Goal: Information Seeking & Learning: Learn about a topic

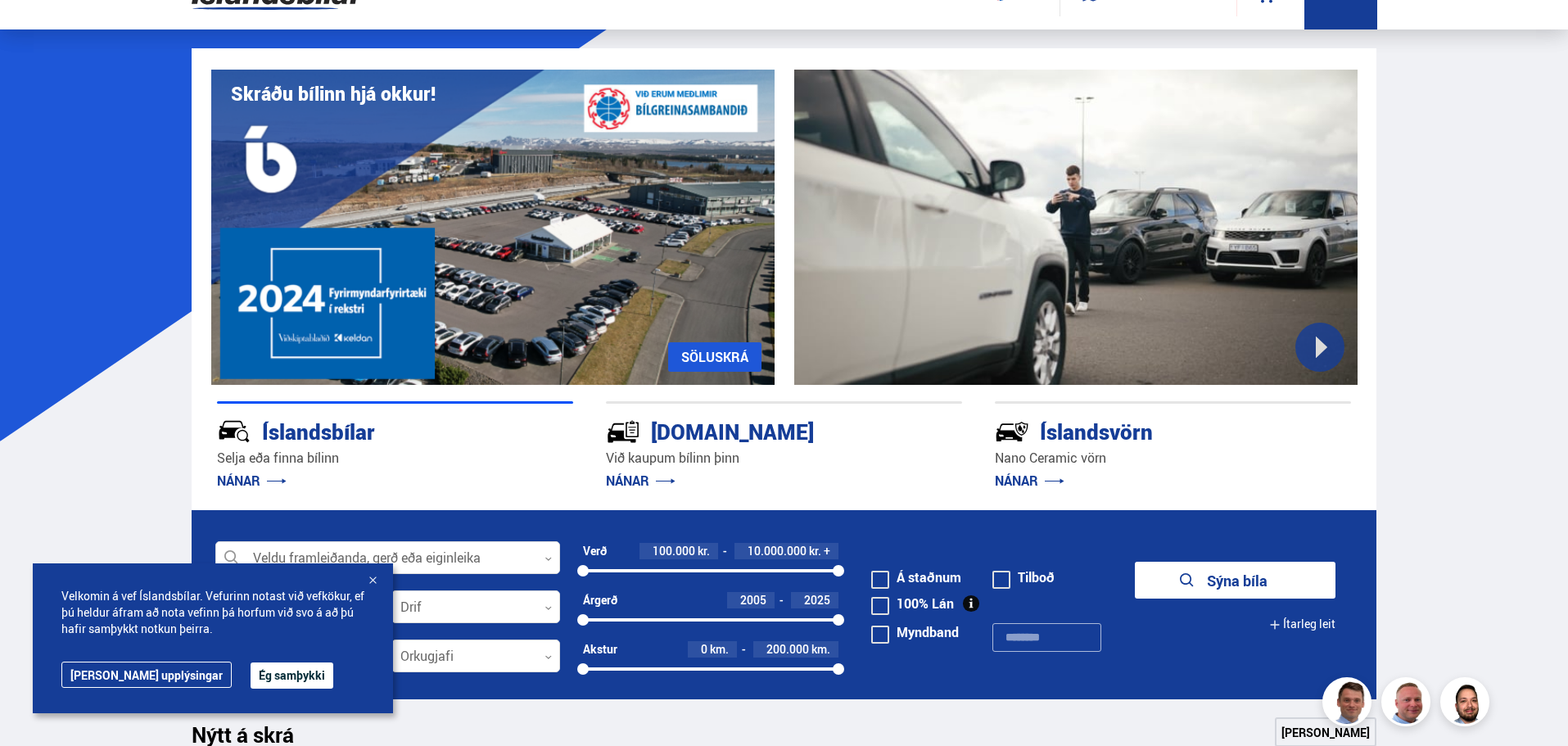
scroll to position [82, 0]
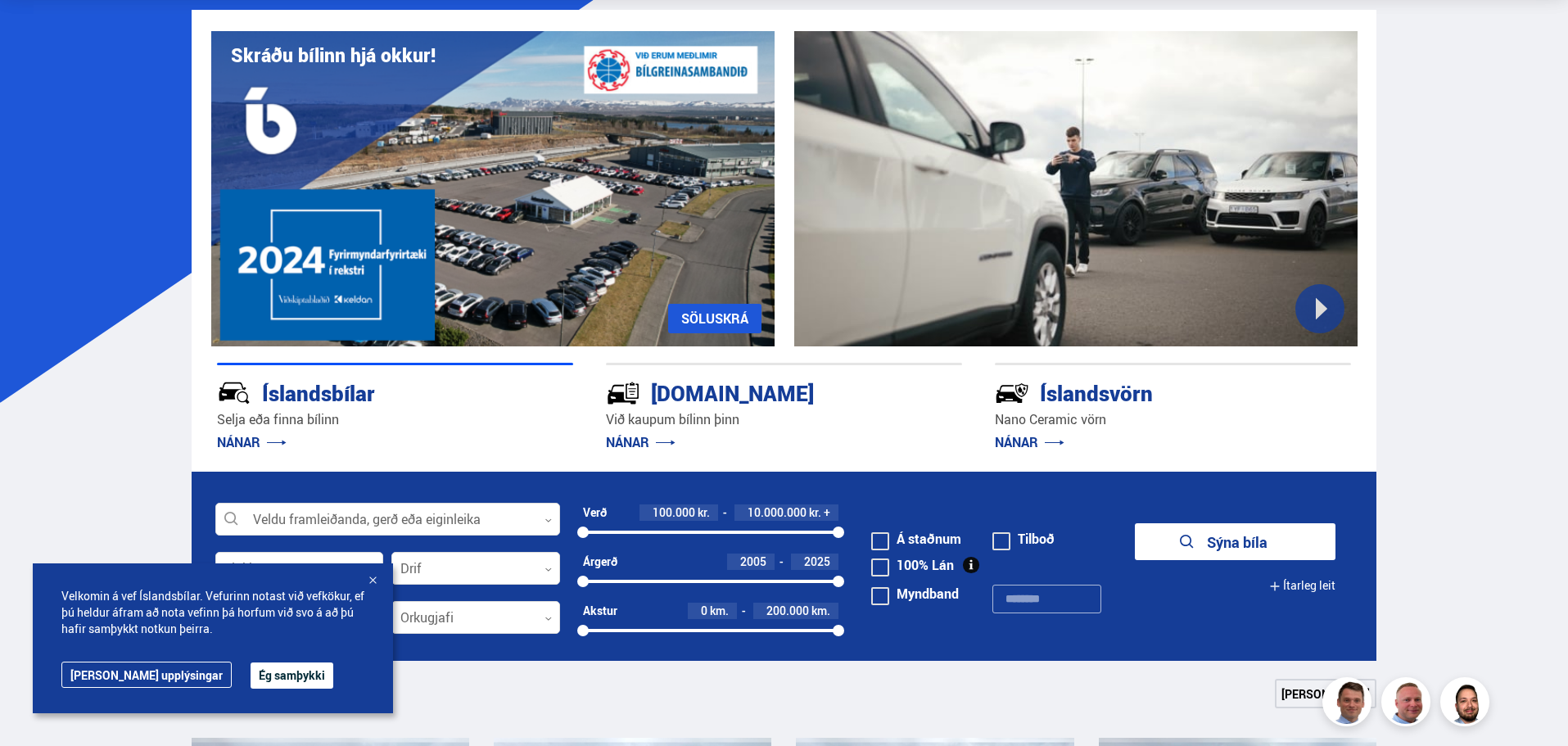
click at [234, 689] on div "Velkomin á vef Íslandsbílar. Vefurinn notast við vefkökur, ef þú [PERSON_NAME] …" at bounding box center [213, 639] width 360 height 150
click at [251, 676] on button "Ég samþykki" at bounding box center [292, 675] width 83 height 26
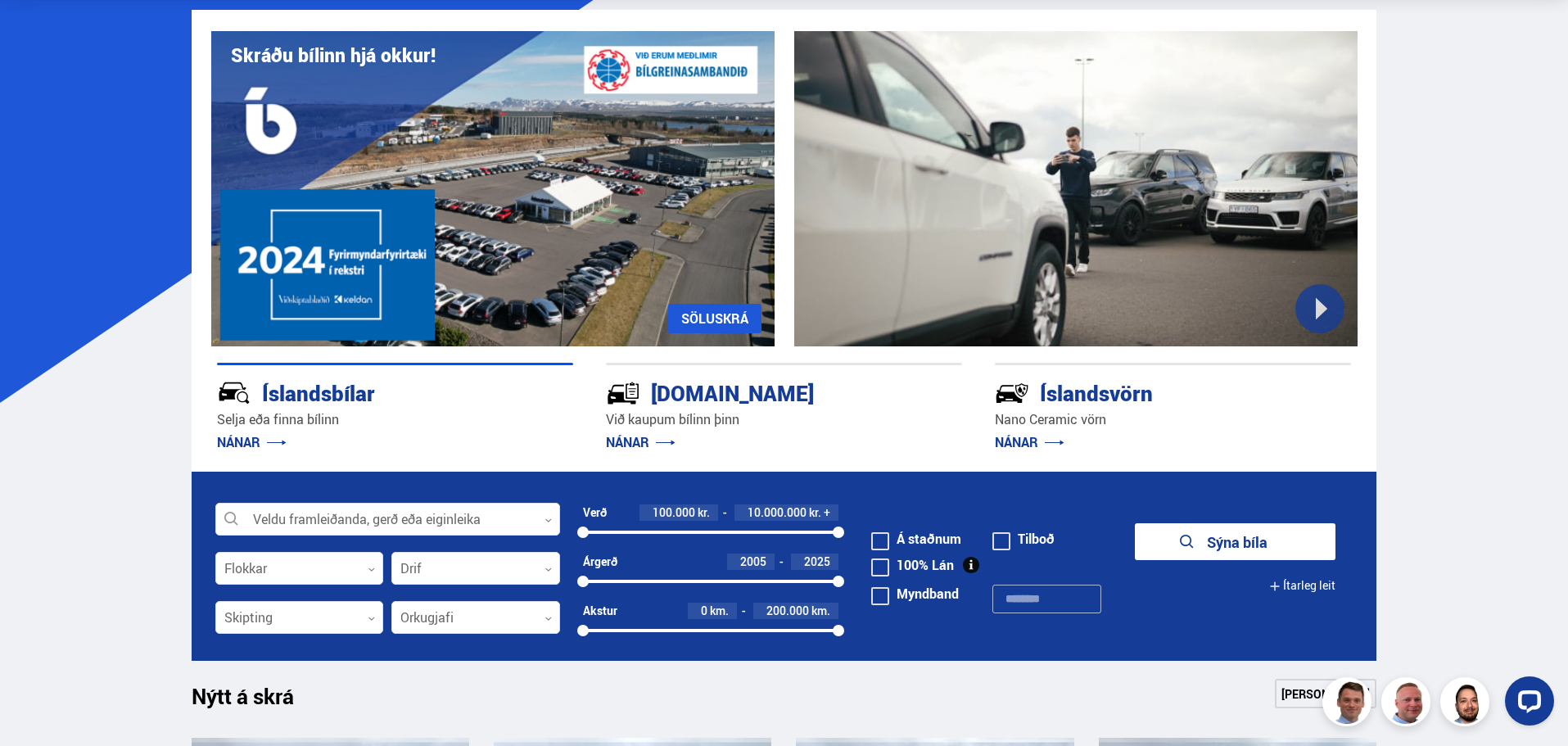
scroll to position [0, 0]
click at [339, 503] on div "Veldu framleiðanda, gerð eða eiginleika 0" at bounding box center [387, 519] width 345 height 33
click at [341, 513] on div at bounding box center [387, 520] width 345 height 33
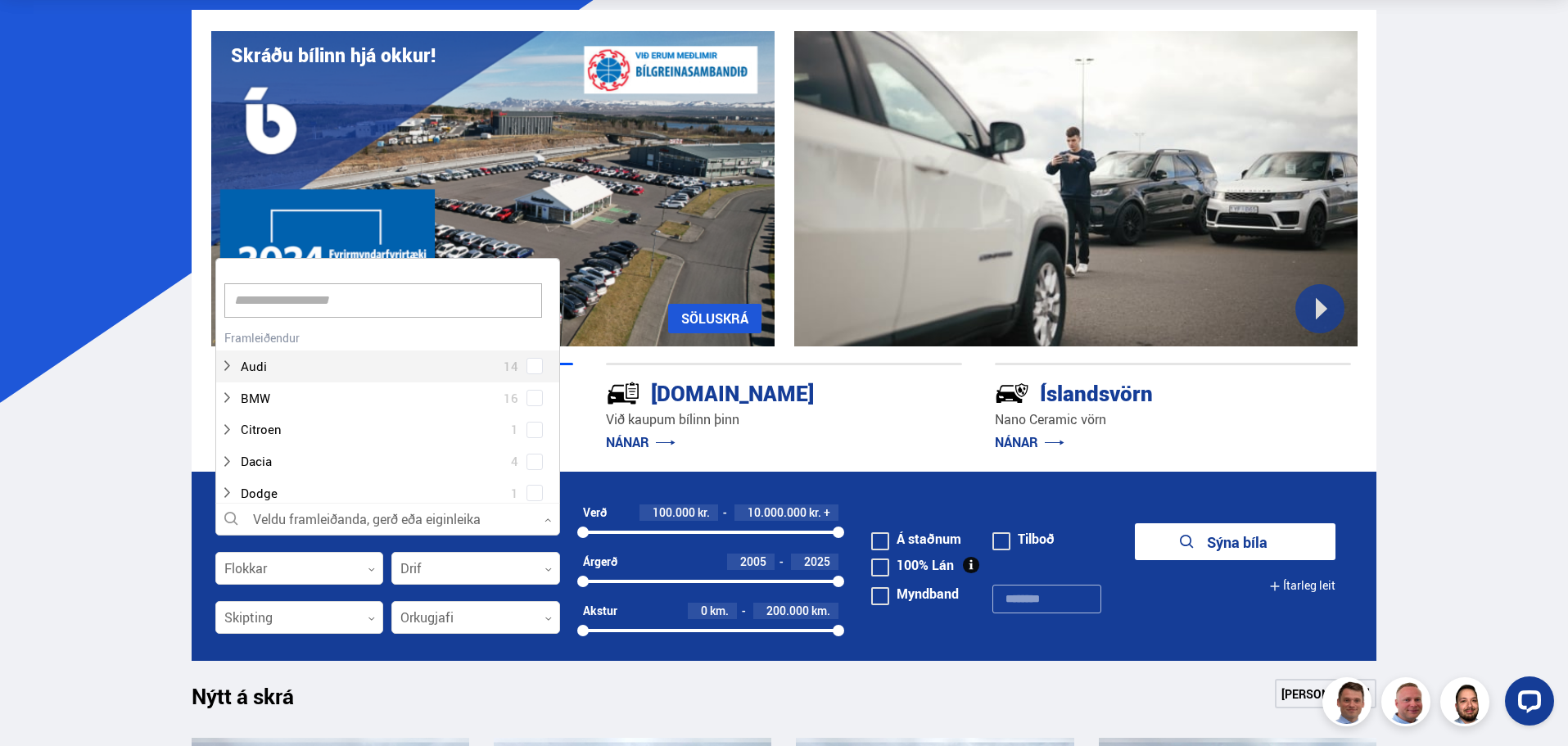
scroll to position [244, 340]
type input "***"
click at [285, 369] on div "*** Hreinsa valið Audi 14 BMW 16 Citroen 1 Dacia 4 Dodge 1 Ducati 1 Fiat 4 Ford…" at bounding box center [387, 381] width 345 height 246
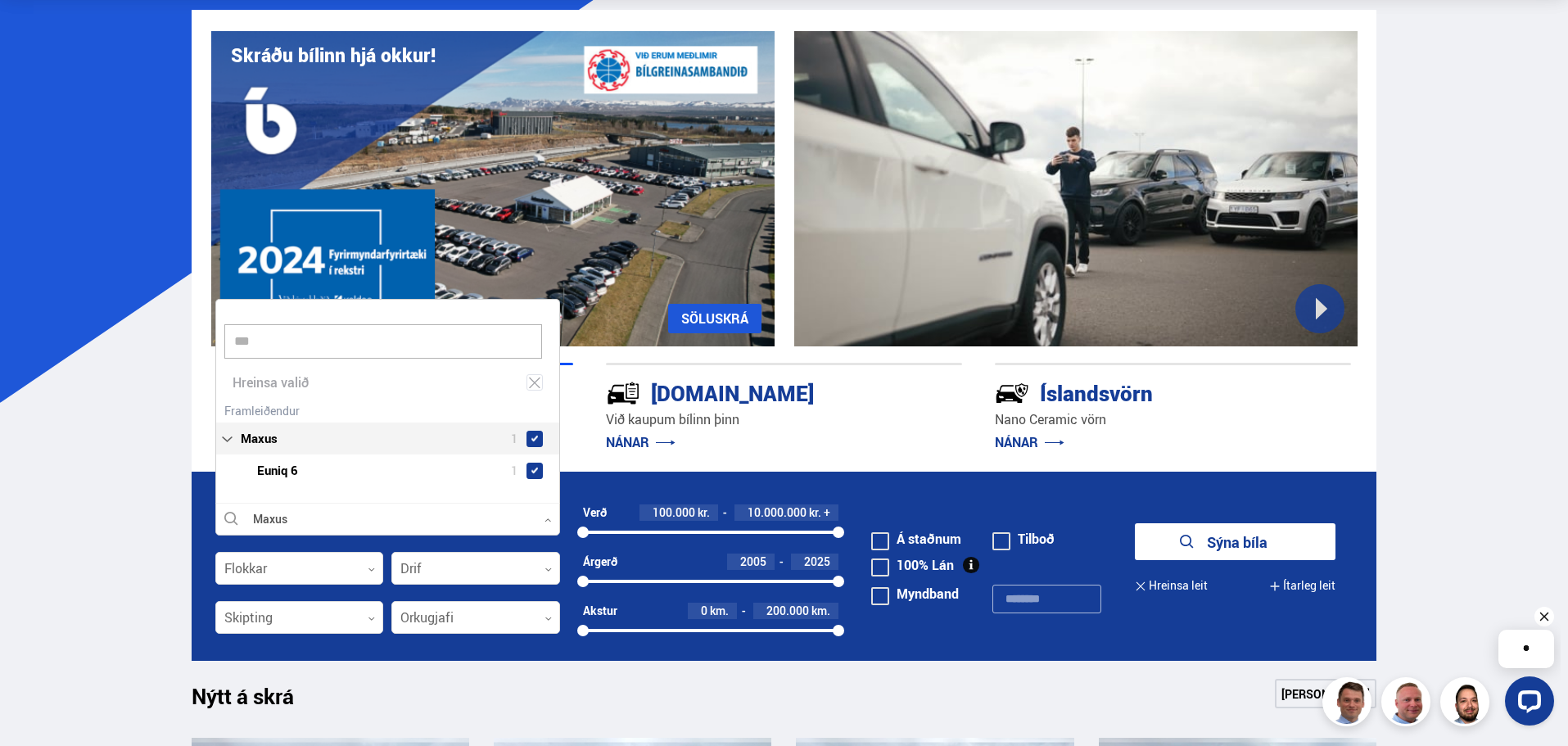
scroll to position [207, 347]
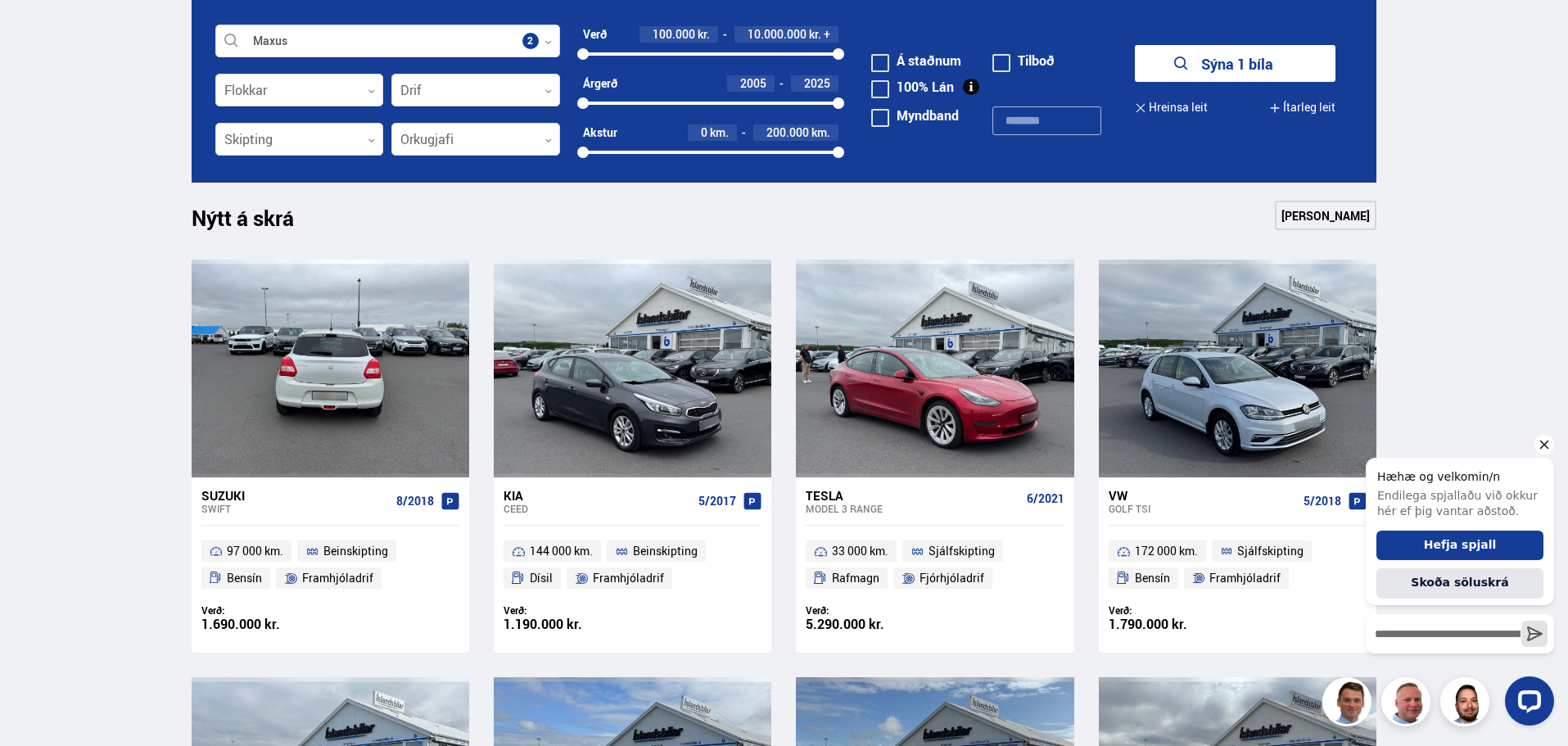
scroll to position [327, 0]
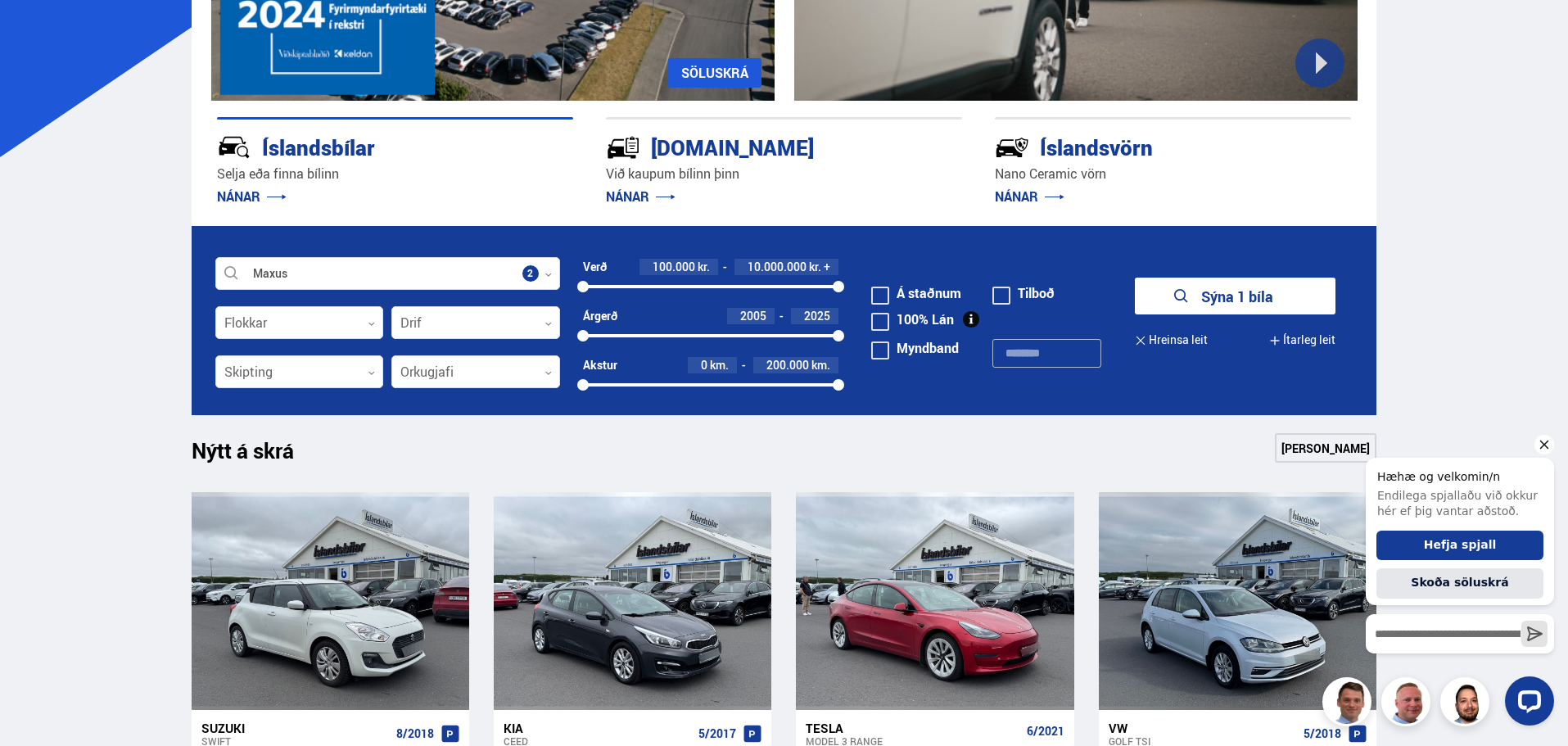
click at [1233, 296] on button "Sýna 1 bíla" at bounding box center [1235, 296] width 201 height 37
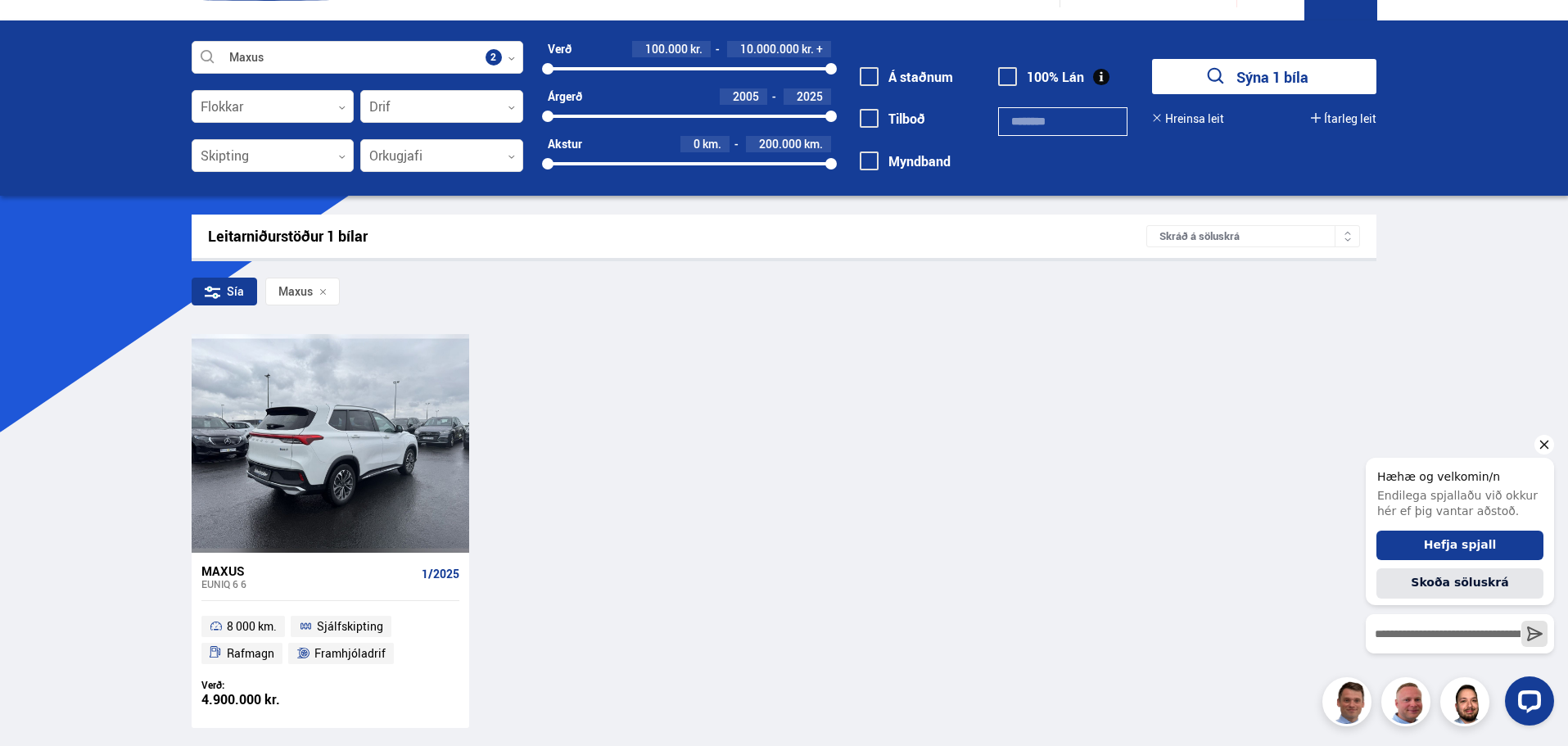
scroll to position [82, 0]
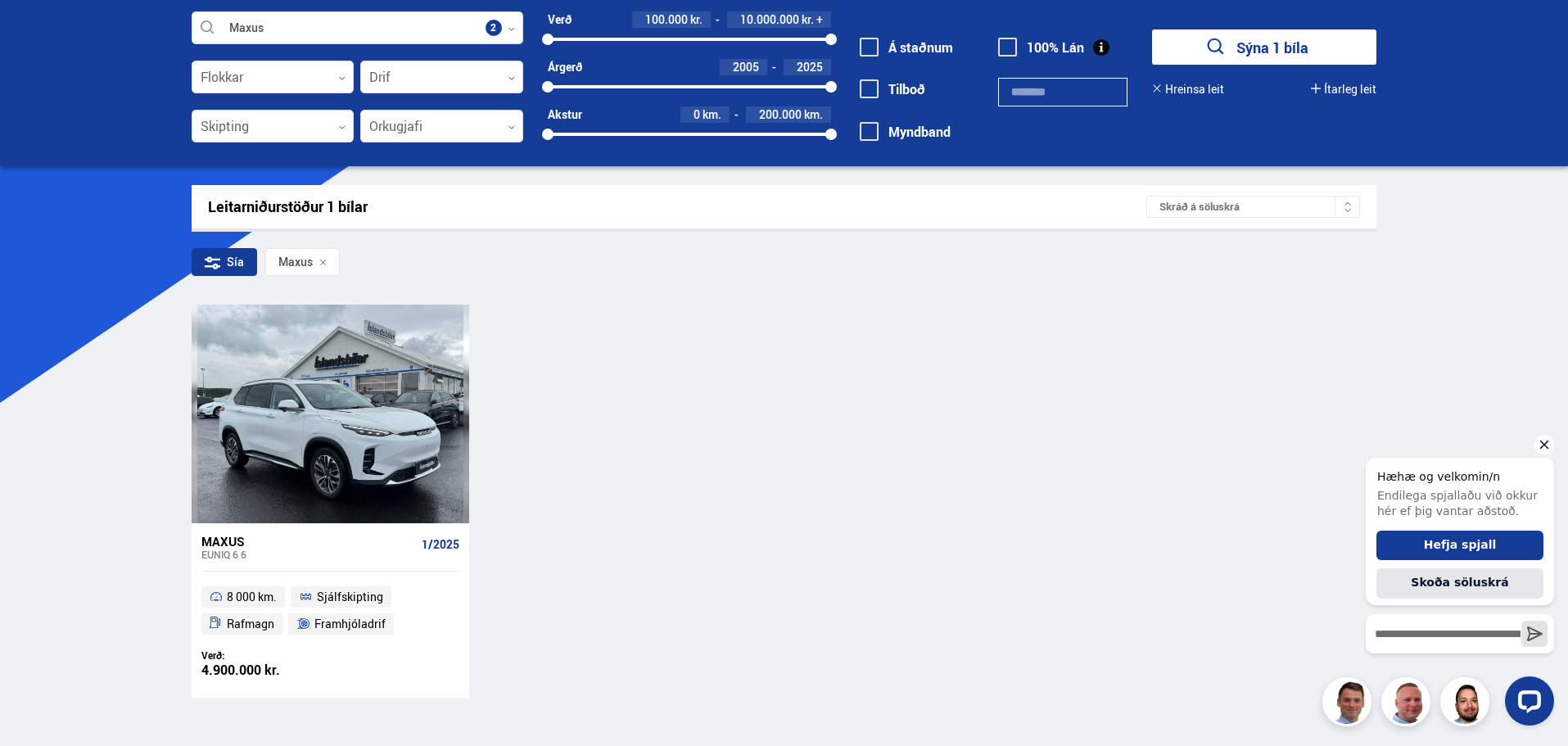
click at [214, 541] on div "Maxus" at bounding box center [308, 541] width 213 height 14
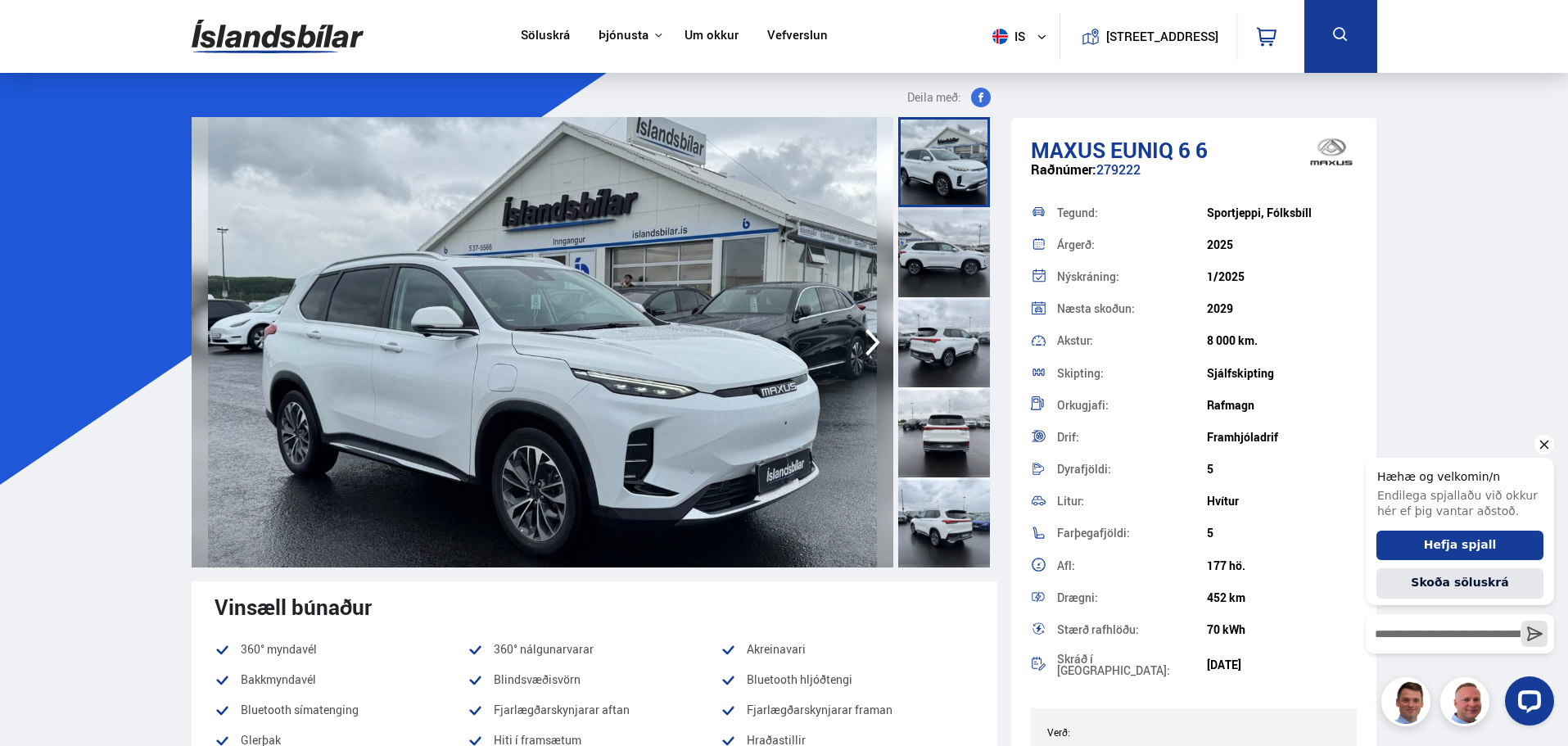
scroll to position [82, 0]
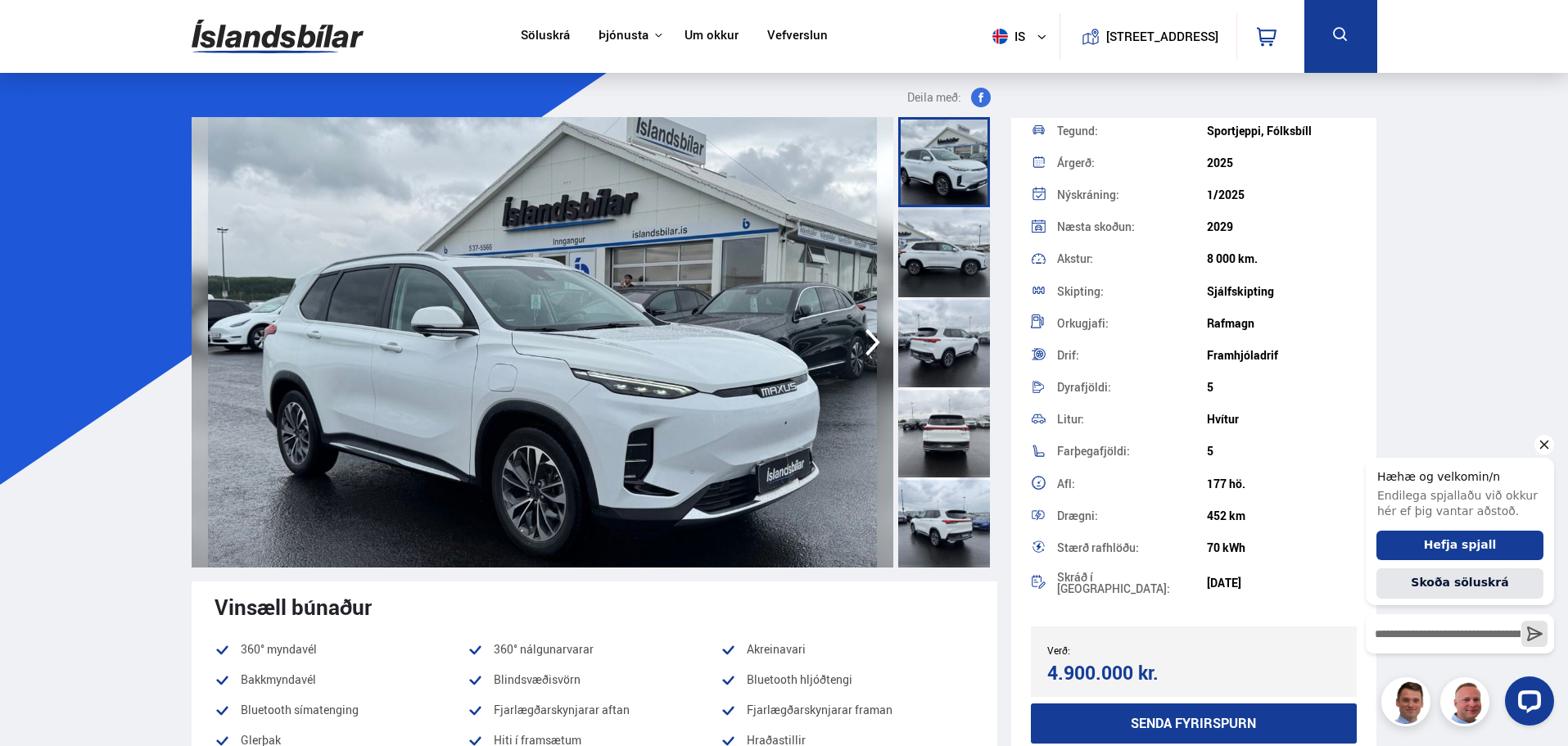
click at [1464, 700] on div at bounding box center [1459, 701] width 188 height 49
drag, startPoint x: 1463, startPoint y: 703, endPoint x: 1476, endPoint y: 697, distance: 14.3
click at [1464, 702] on div at bounding box center [1459, 701] width 188 height 49
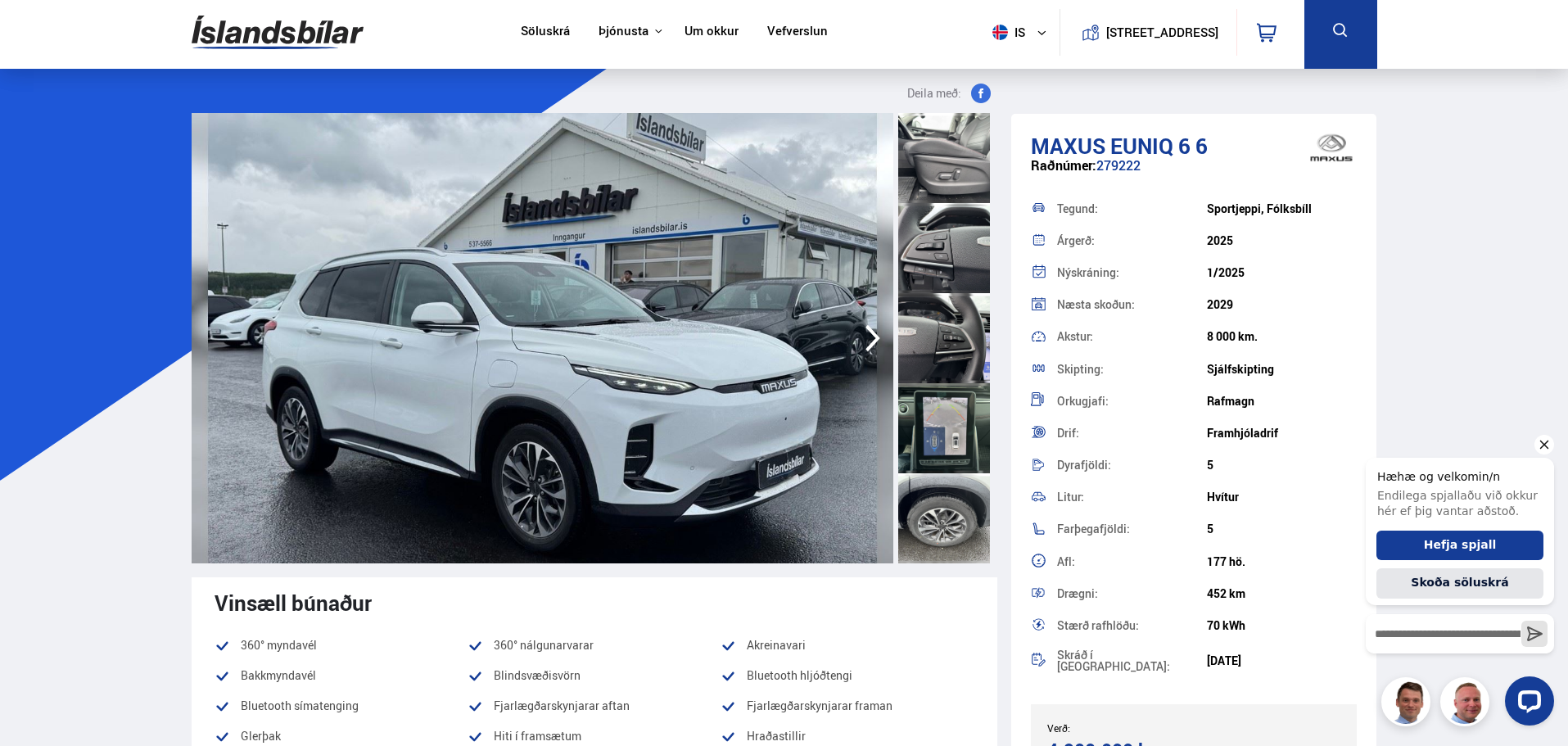
scroll to position [0, 0]
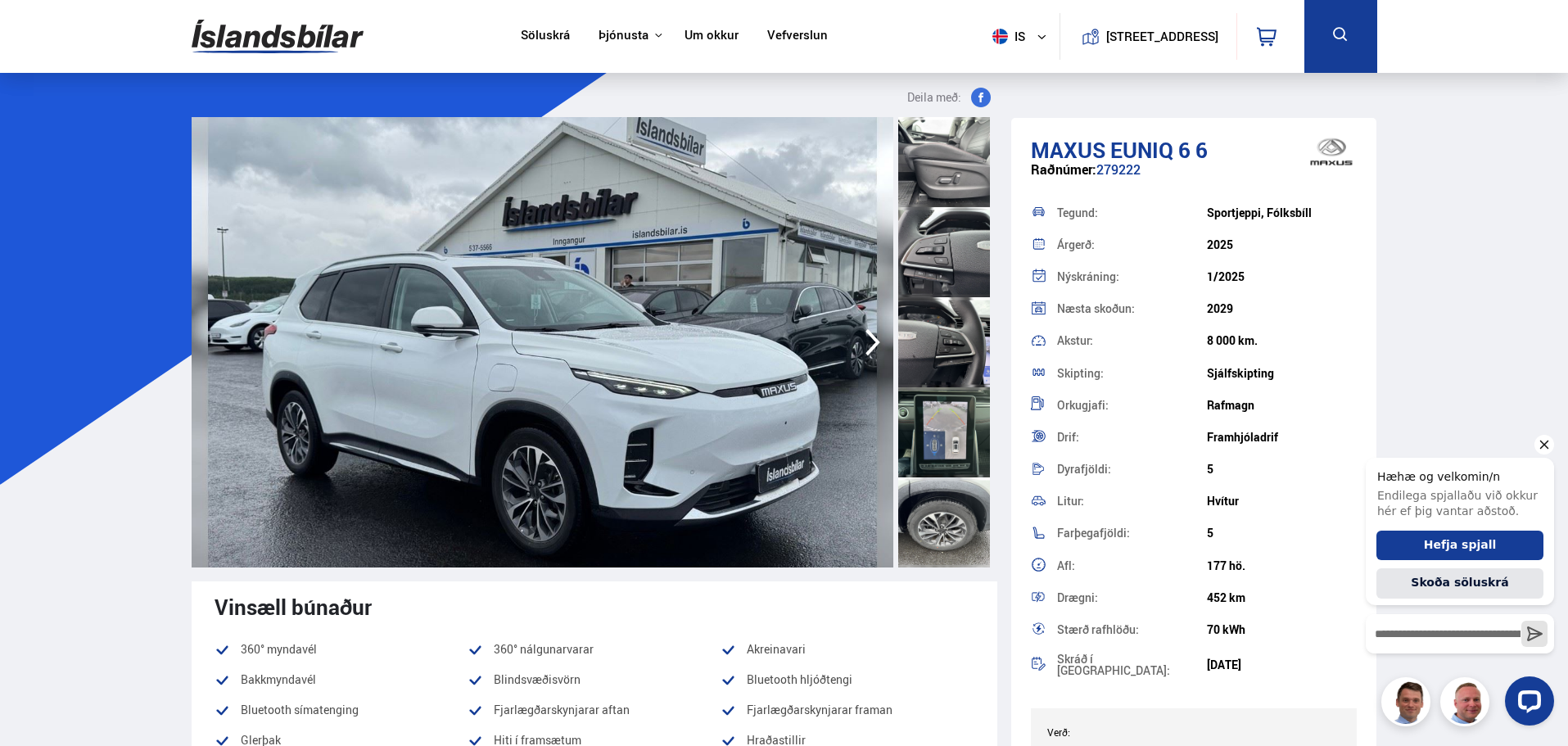
click at [1464, 700] on div at bounding box center [1459, 701] width 188 height 49
click at [1526, 704] on icon "Open LiveChat chat widget" at bounding box center [1530, 700] width 15 height 11
click at [1471, 705] on div at bounding box center [1459, 701] width 188 height 49
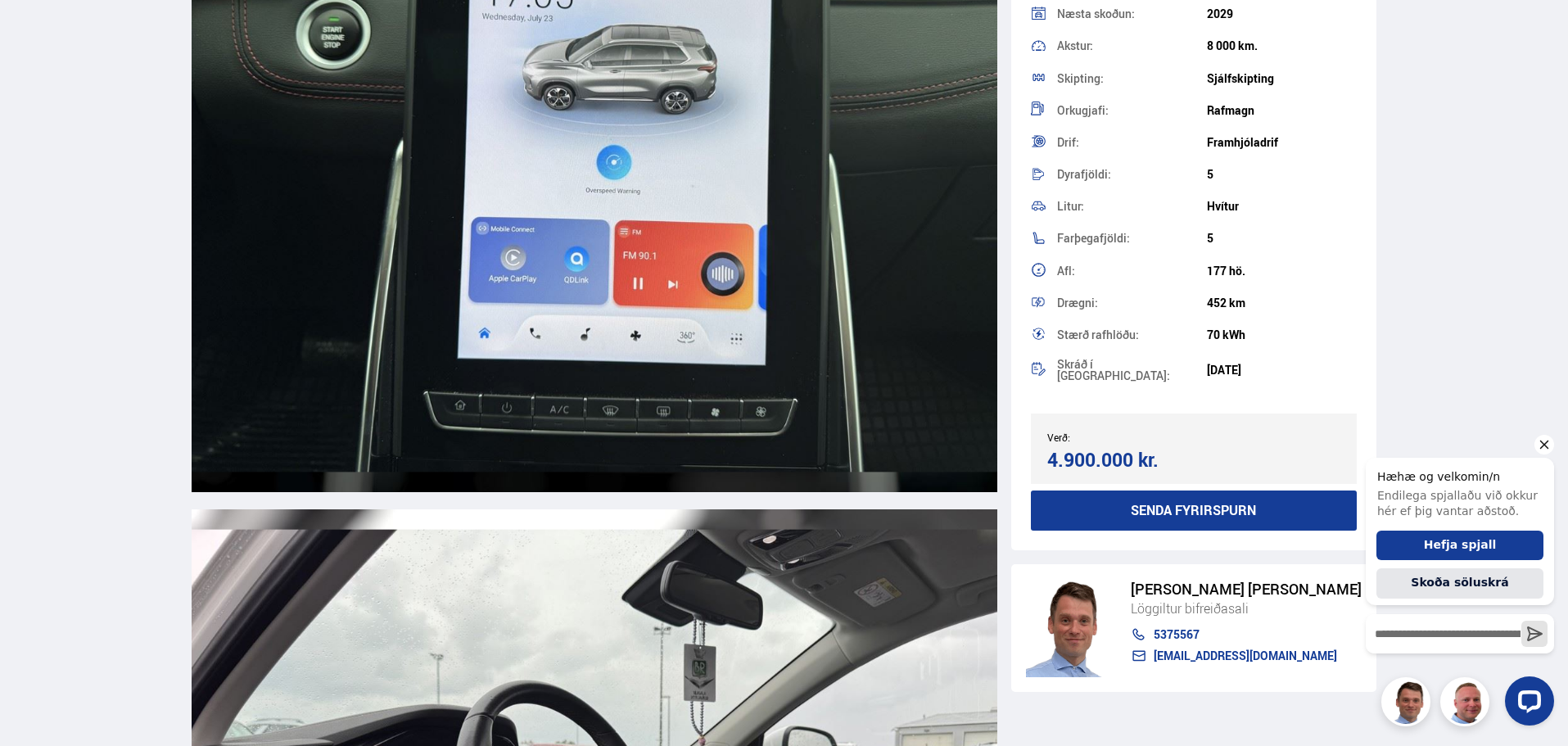
scroll to position [199, 0]
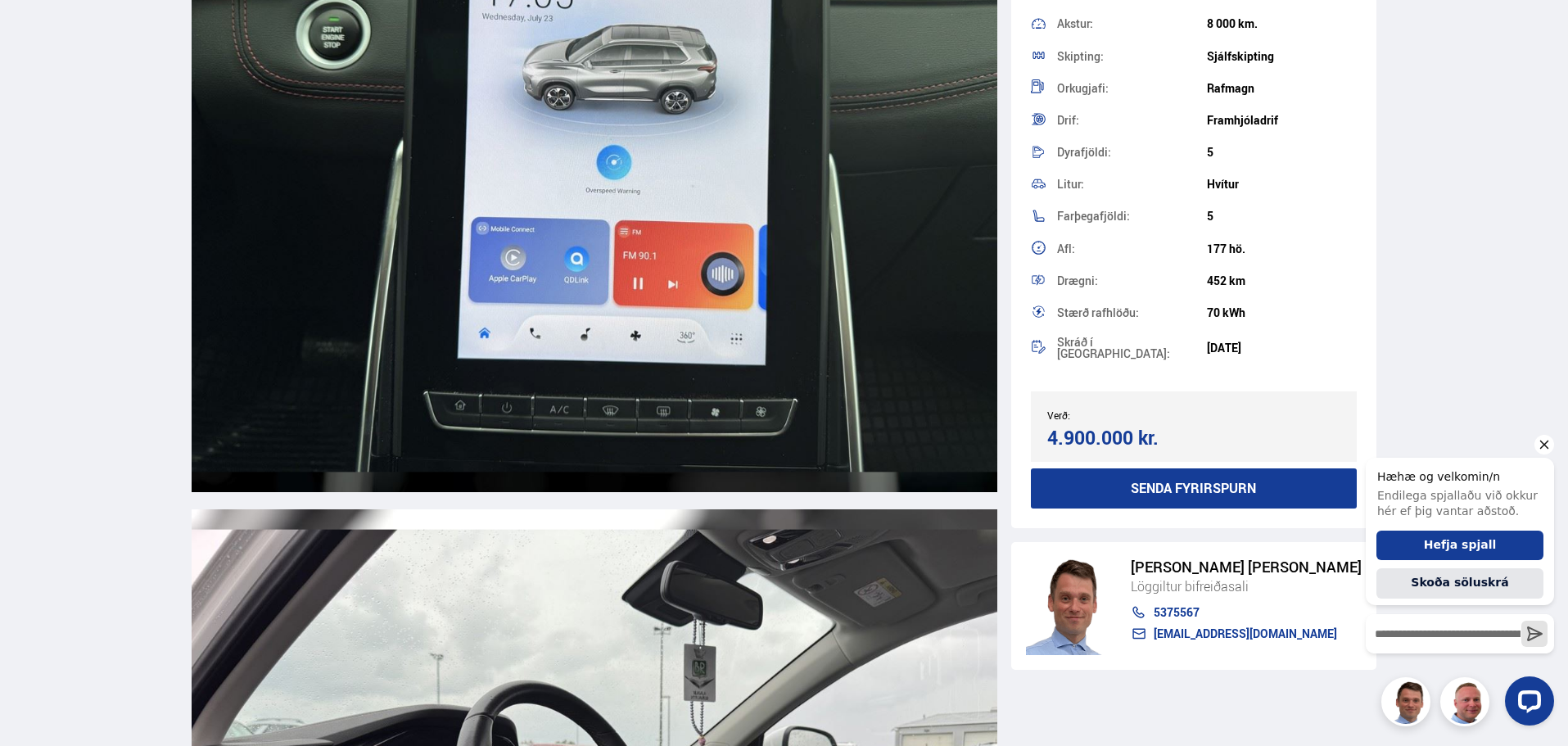
click at [1464, 706] on div at bounding box center [1459, 701] width 188 height 49
click at [1473, 695] on div at bounding box center [1459, 701] width 188 height 49
click at [1078, 619] on img at bounding box center [1070, 606] width 89 height 98
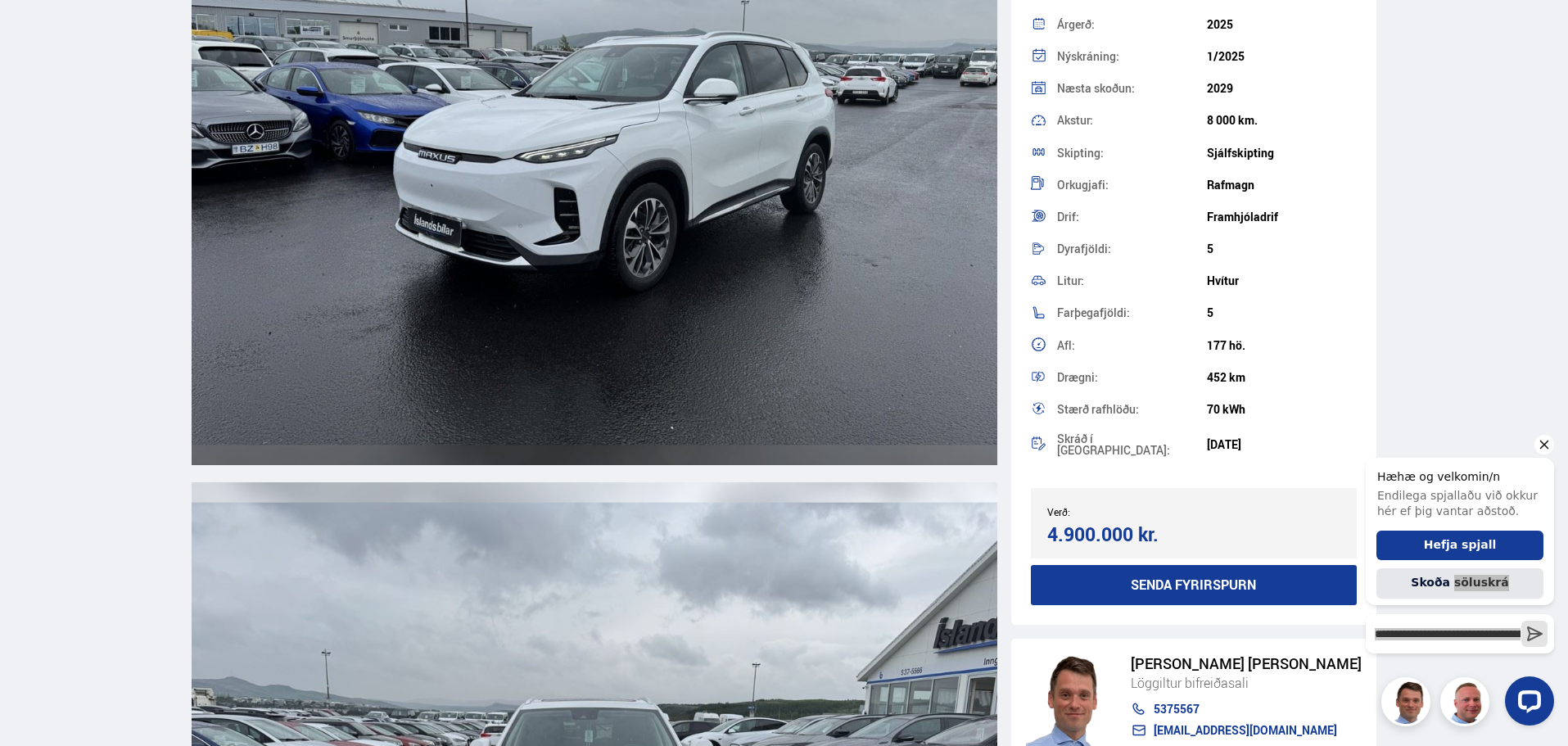
scroll to position [0, 0]
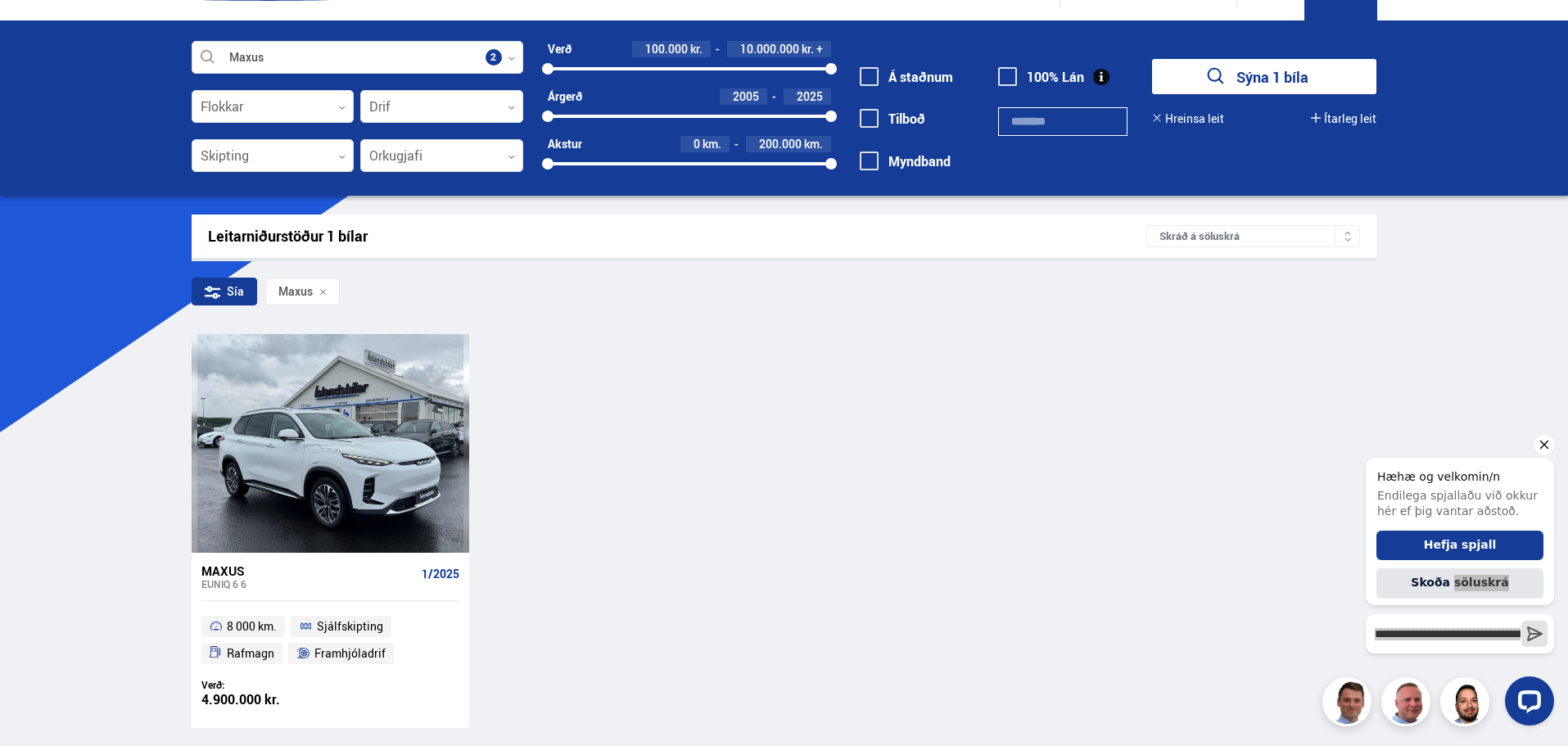
scroll to position [82, 0]
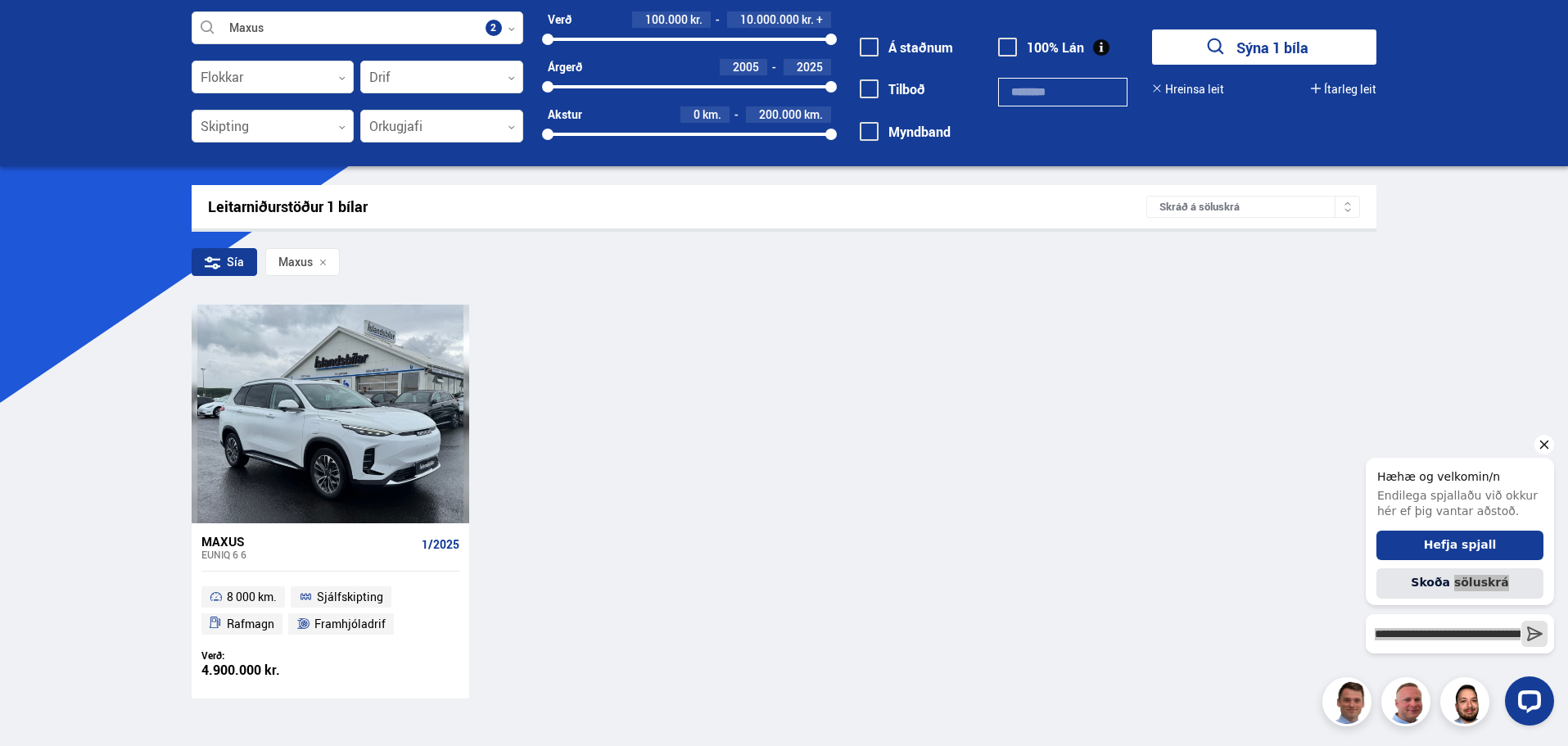
click at [444, 548] on span "1/2025" at bounding box center [440, 545] width 38 height 14
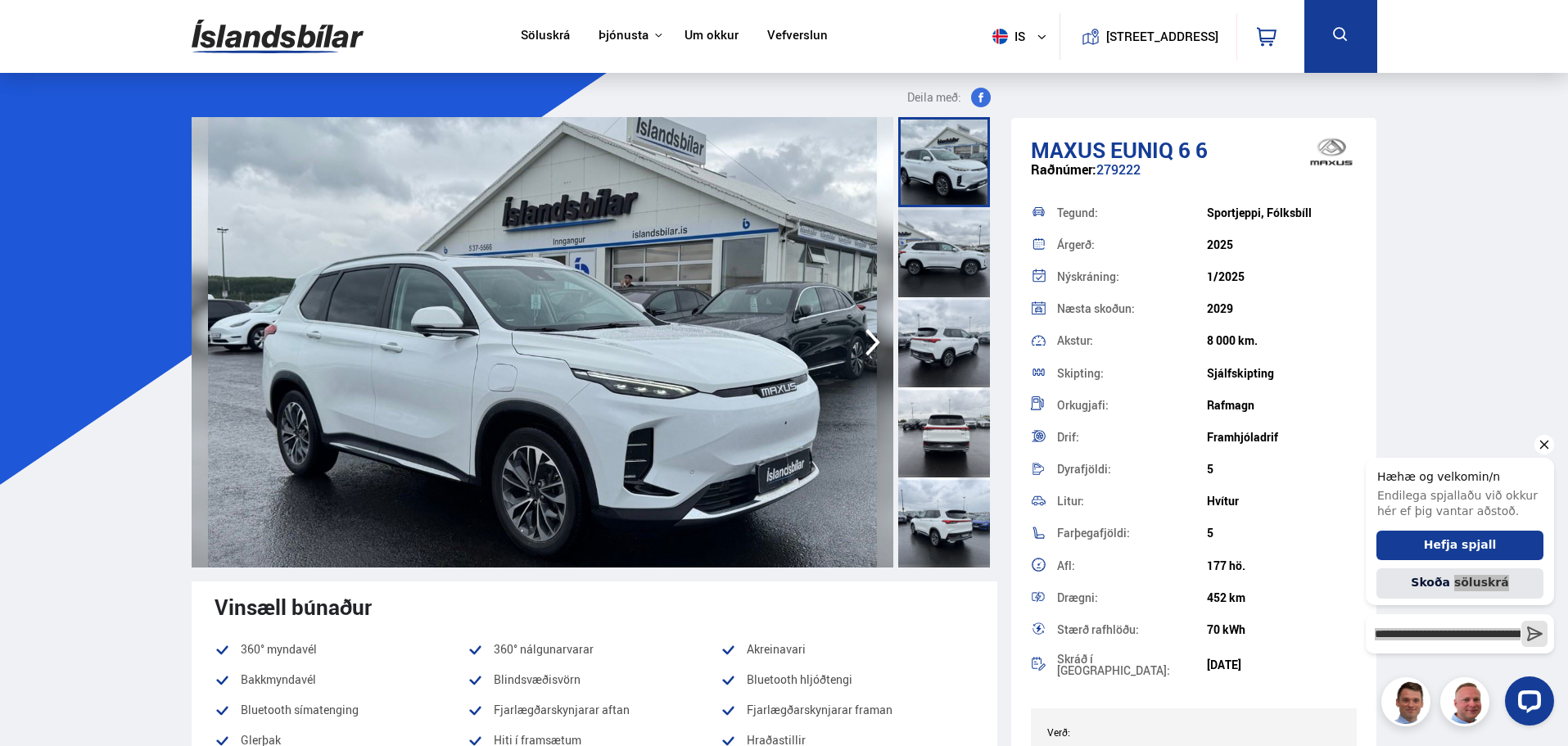
drag, startPoint x: 1259, startPoint y: 277, endPoint x: 1177, endPoint y: 279, distance: 82.0
click at [1177, 279] on div "Nýskráning: 1/2025" at bounding box center [1194, 277] width 326 height 32
click at [1172, 278] on div "Nýskráning:" at bounding box center [1132, 277] width 150 height 12
drag, startPoint x: 1280, startPoint y: 433, endPoint x: 1136, endPoint y: 438, distance: 144.1
click at [1136, 438] on div "Drif: Framhjóladrif" at bounding box center [1194, 437] width 326 height 32
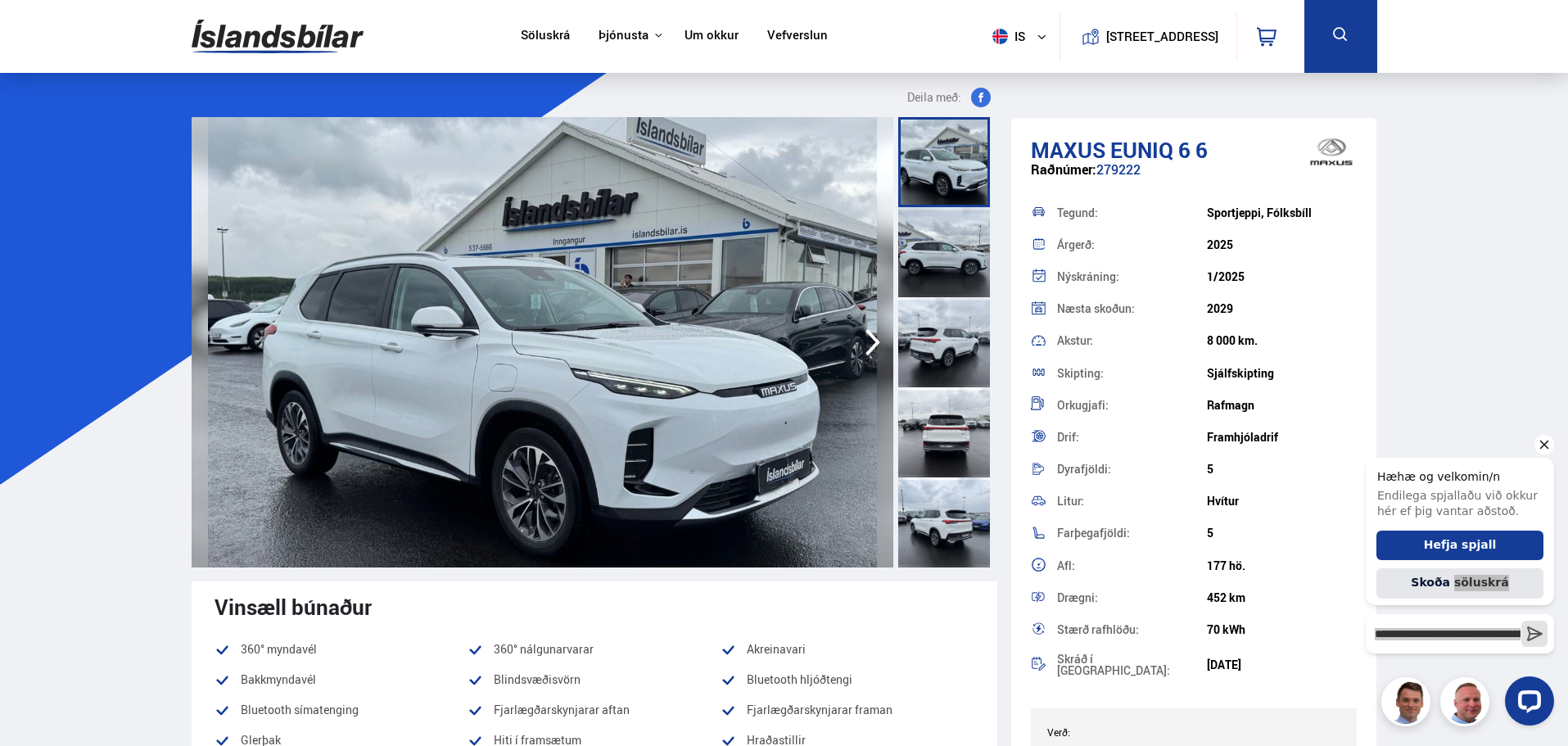
click at [1134, 438] on div "Drif:" at bounding box center [1132, 438] width 150 height 12
click at [1216, 435] on div "Framhjóladrif" at bounding box center [1282, 438] width 150 height 14
